Goal: Find specific page/section: Find specific page/section

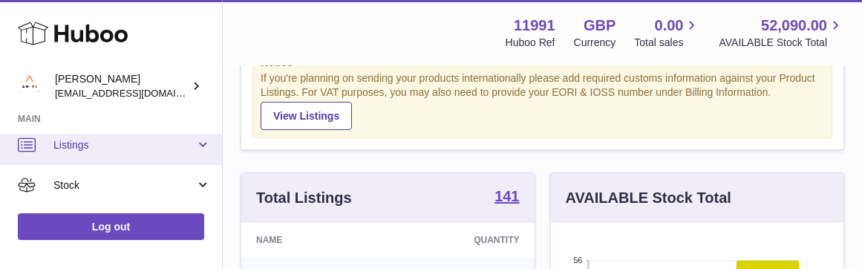
scroll to position [27, 0]
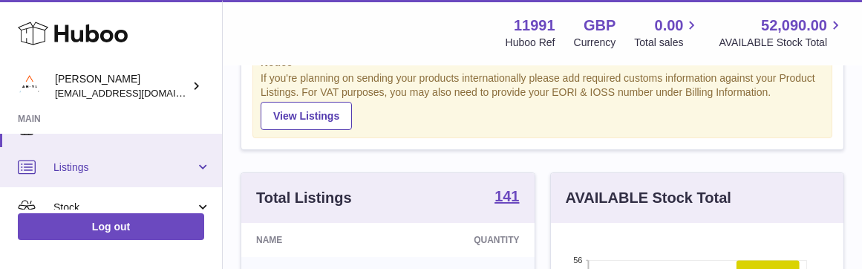
click at [95, 167] on span "Listings" at bounding box center [124, 167] width 142 height 14
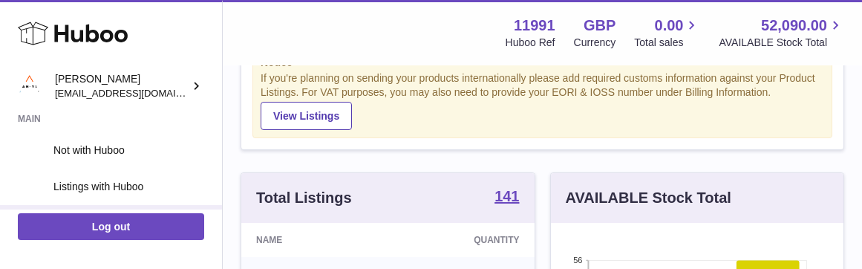
scroll to position [82, 0]
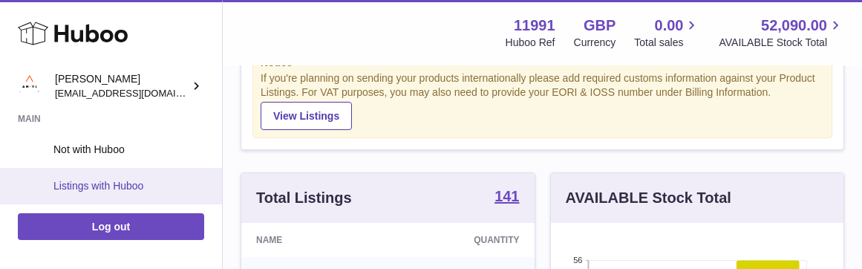
click at [91, 179] on span "Listings with Huboo" at bounding box center [131, 186] width 157 height 14
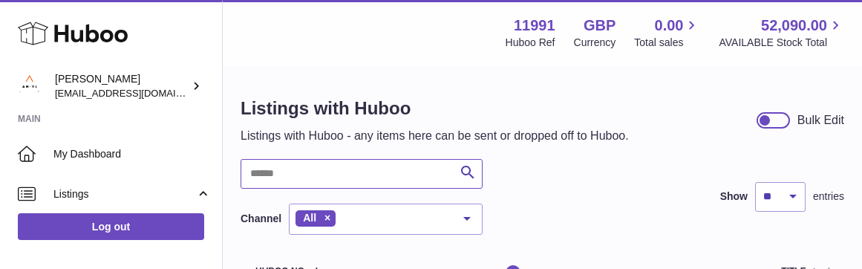
click at [339, 171] on input "text" at bounding box center [361, 174] width 242 height 30
click at [339, 174] on input "**********" at bounding box center [361, 174] width 242 height 30
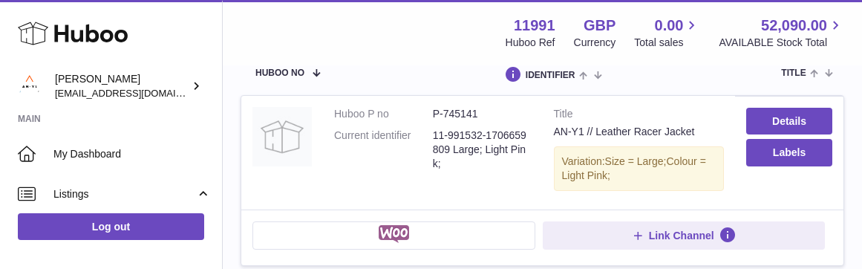
scroll to position [199, 0]
drag, startPoint x: 459, startPoint y: 115, endPoint x: 423, endPoint y: 115, distance: 36.4
click at [423, 115] on dl "Huboo P no P-745141 Current identifier 11-991532-1706659809 Large; Light Pink;" at bounding box center [432, 141] width 197 height 71
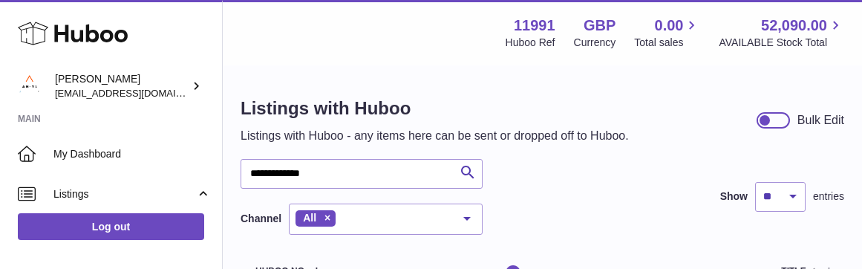
scroll to position [0, 0]
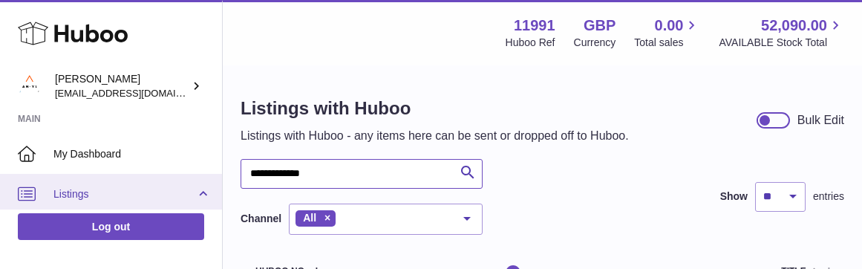
drag, startPoint x: 326, startPoint y: 165, endPoint x: 202, endPoint y: 181, distance: 125.0
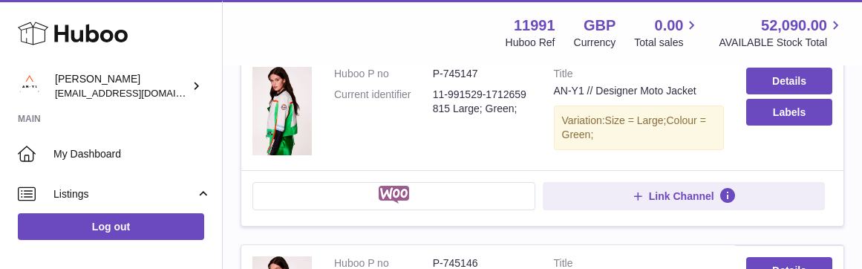
scroll to position [773, 0]
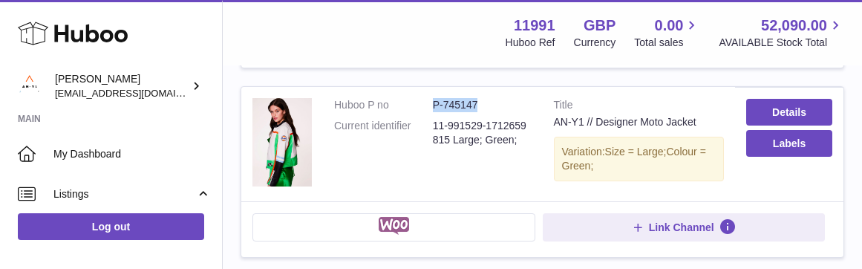
drag, startPoint x: 491, startPoint y: 96, endPoint x: 425, endPoint y: 96, distance: 65.3
click at [425, 98] on dl "Huboo P no P-745147 Current identifier 11-991529-1712659815 Large; Green;" at bounding box center [432, 126] width 197 height 57
copy dl "P-745147"
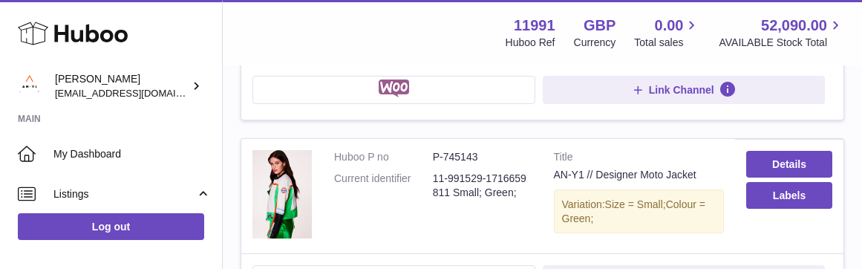
scroll to position [1485, 0]
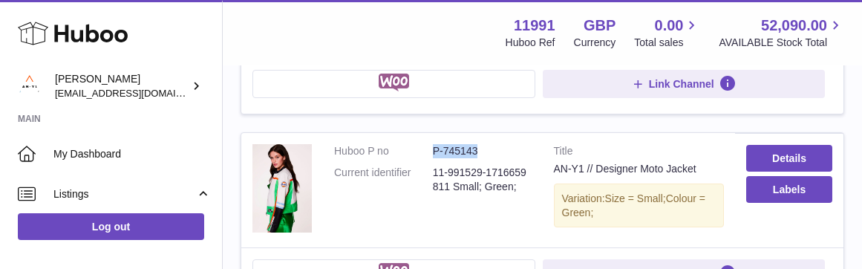
drag, startPoint x: 476, startPoint y: 138, endPoint x: 412, endPoint y: 137, distance: 63.8
click at [412, 144] on dl "Huboo P no P-745143 Current identifier 11-991529-1716659811 Small; Green;" at bounding box center [432, 172] width 197 height 57
copy dl "P-745143"
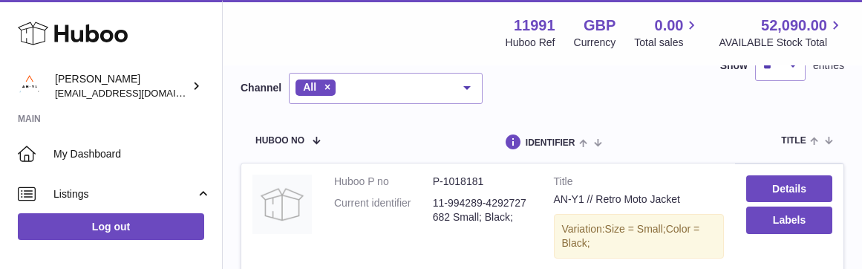
scroll to position [17, 0]
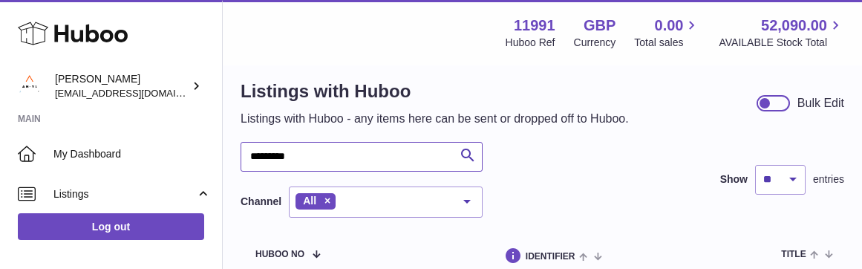
drag, startPoint x: 317, startPoint y: 160, endPoint x: 240, endPoint y: 157, distance: 77.2
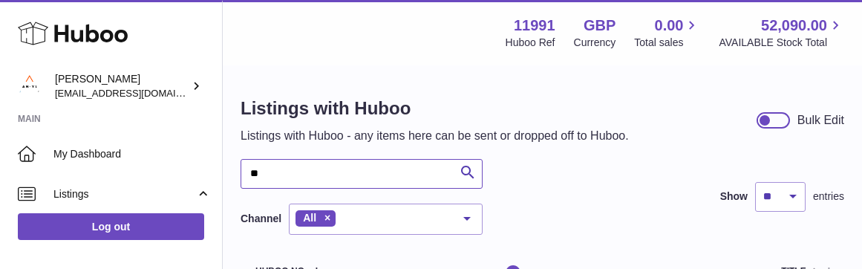
type input "*"
drag, startPoint x: 337, startPoint y: 174, endPoint x: 272, endPoint y: 176, distance: 65.4
click at [272, 176] on input "**********" at bounding box center [361, 174] width 242 height 30
type input "*********"
drag, startPoint x: 310, startPoint y: 176, endPoint x: 238, endPoint y: 174, distance: 72.8
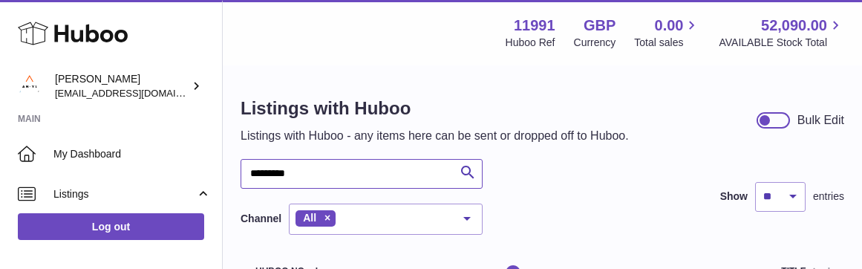
click at [238, 174] on div "Listings with Huboo Listings with Huboo - any items here can be sent or dropped…" at bounding box center [542, 195] width 639 height 256
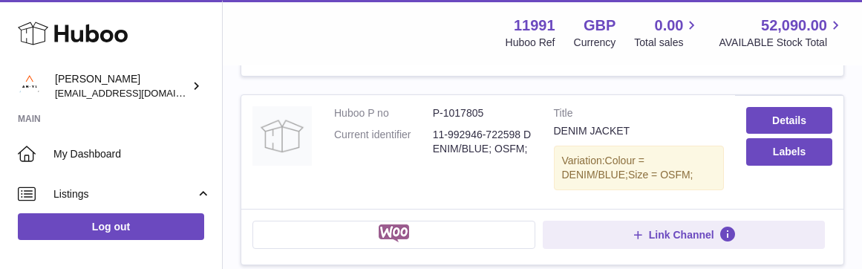
scroll to position [949, 0]
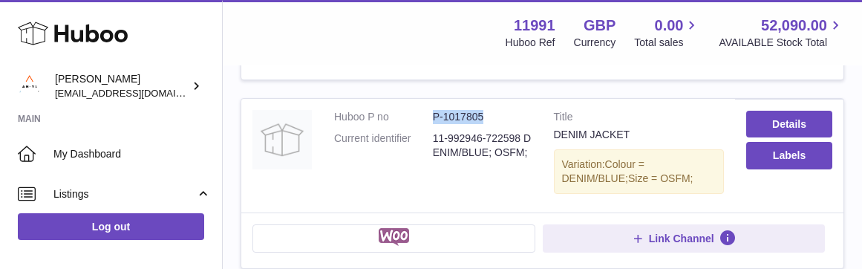
drag, startPoint x: 495, startPoint y: 105, endPoint x: 426, endPoint y: 104, distance: 69.0
click at [426, 110] on dl "Huboo P no P-1017805 Current identifier 11-992946-722598 DENIM/BLUE; OSFM;" at bounding box center [432, 138] width 197 height 57
copy dl "P-1017805"
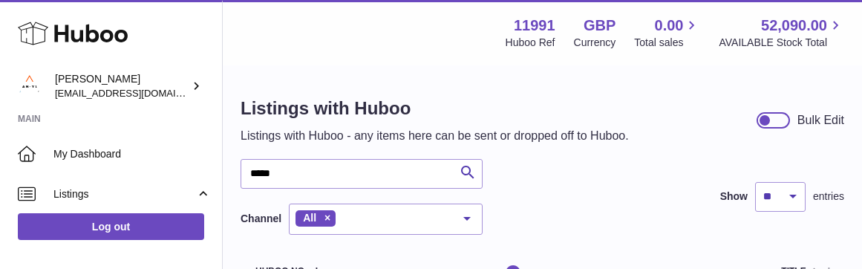
scroll to position [0, 0]
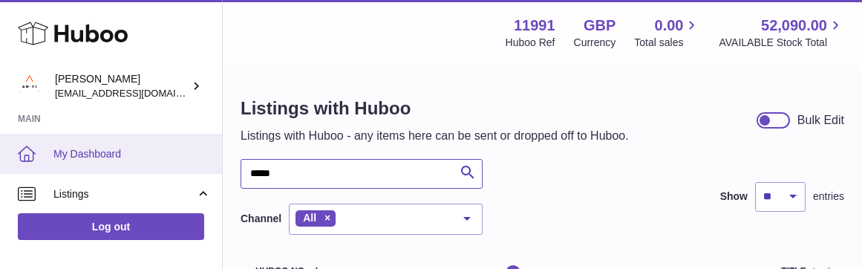
drag, startPoint x: 350, startPoint y: 182, endPoint x: 194, endPoint y: 170, distance: 157.1
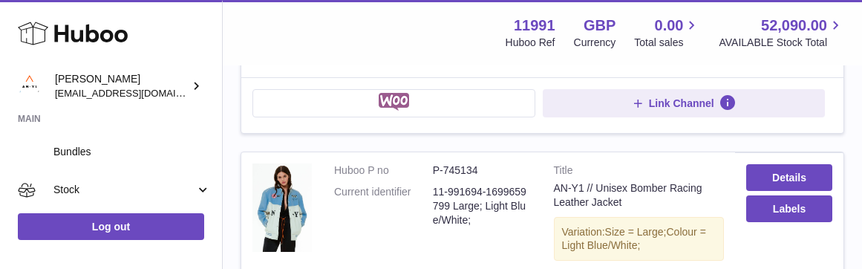
scroll to position [394, 0]
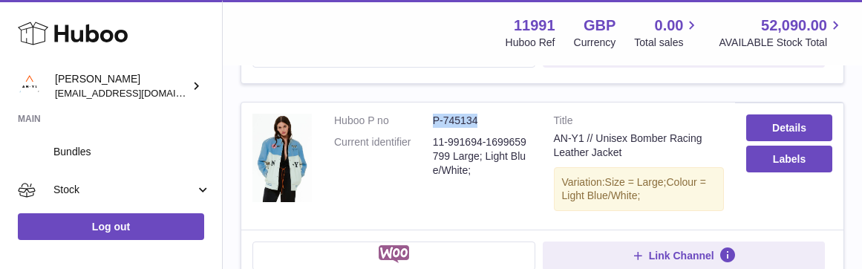
drag, startPoint x: 487, startPoint y: 118, endPoint x: 414, endPoint y: 118, distance: 72.7
click at [414, 118] on dl "Huboo P no P-745134 Current identifier 11-991694-1699659799 Large; Light Blue/W…" at bounding box center [432, 149] width 197 height 71
copy dl "P-745134"
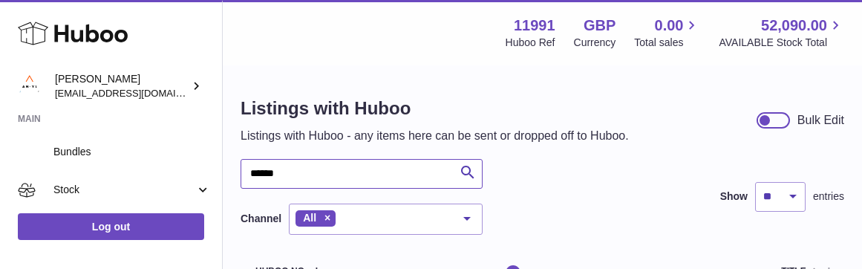
scroll to position [0, 0]
drag, startPoint x: 307, startPoint y: 188, endPoint x: 235, endPoint y: 160, distance: 76.6
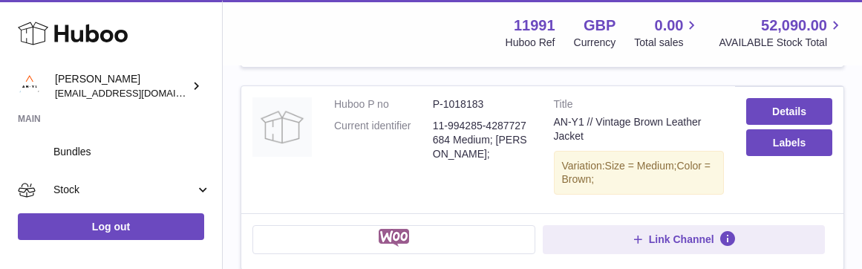
scroll to position [416, 0]
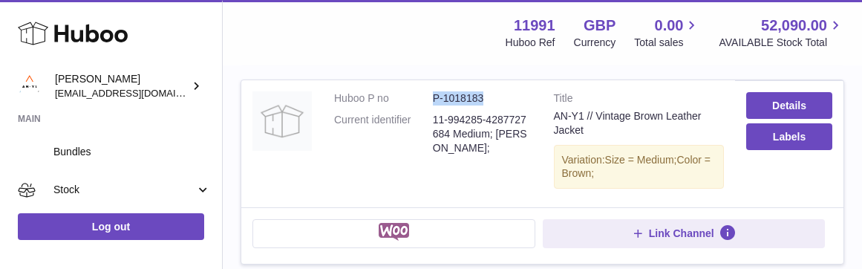
drag, startPoint x: 485, startPoint y: 90, endPoint x: 430, endPoint y: 90, distance: 54.9
click at [430, 91] on dl "Huboo P no P-1018183 Current identifier 11-994285-4287727684 Medium; Brown;" at bounding box center [432, 126] width 197 height 71
copy dl "P-1018183"
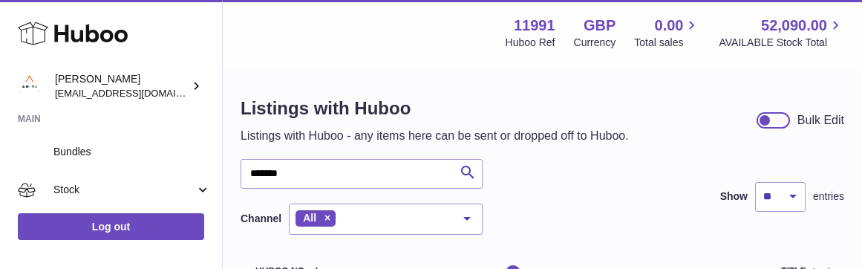
scroll to position [0, 0]
drag, startPoint x: 366, startPoint y: 180, endPoint x: 233, endPoint y: 158, distance: 134.6
type input "********"
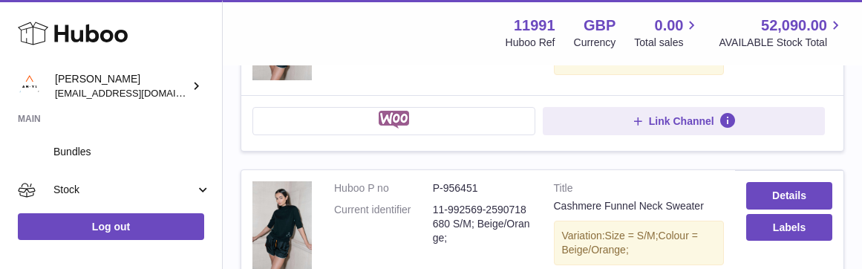
scroll to position [1942, 0]
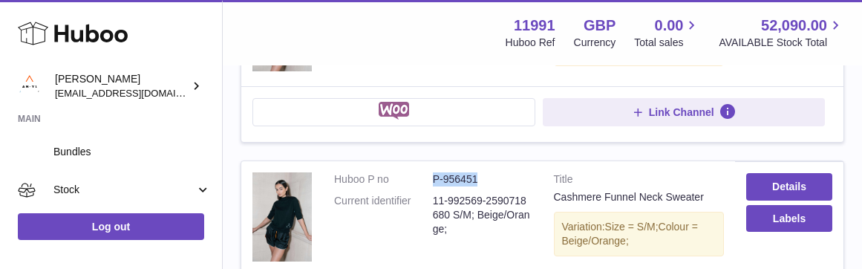
drag, startPoint x: 477, startPoint y: 151, endPoint x: 419, endPoint y: 150, distance: 58.7
click at [419, 172] on dl "Huboo P no P-956451 Current identifier 11-992569-2590718680 S/M; Beige/Orange;" at bounding box center [432, 207] width 197 height 71
copy dl "P-956451"
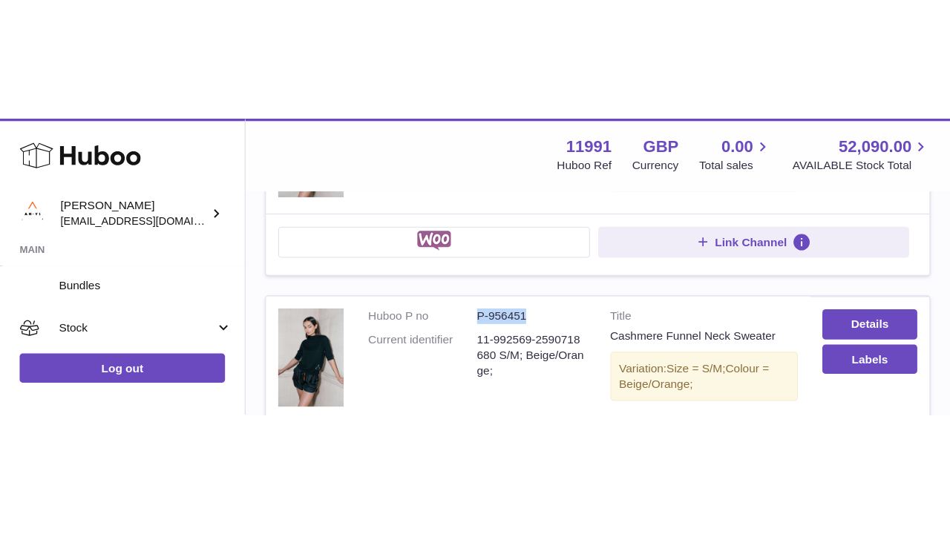
scroll to position [1798, 0]
